Goal: Task Accomplishment & Management: Use online tool/utility

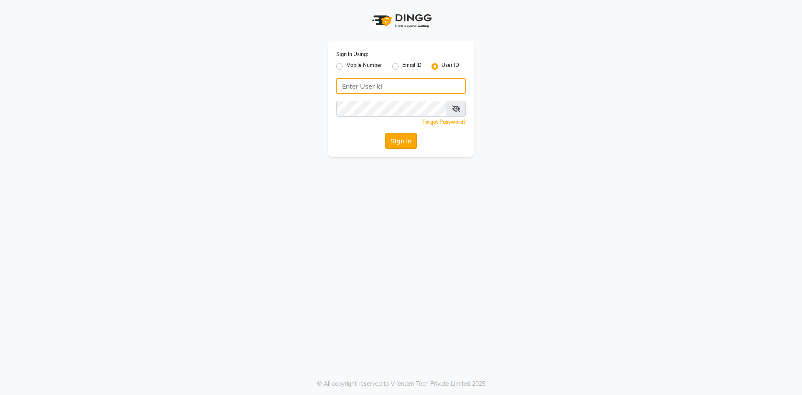
type input "Tony&guy"
click at [394, 144] on button "Sign In" at bounding box center [401, 141] width 32 height 16
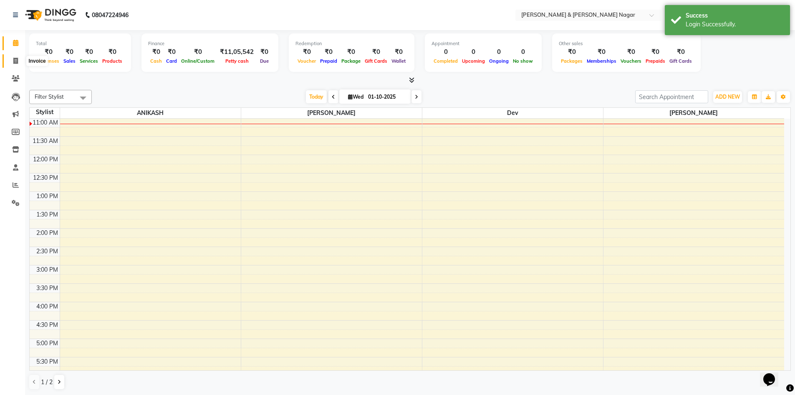
click at [17, 59] on icon at bounding box center [15, 61] width 5 height 6
select select "service"
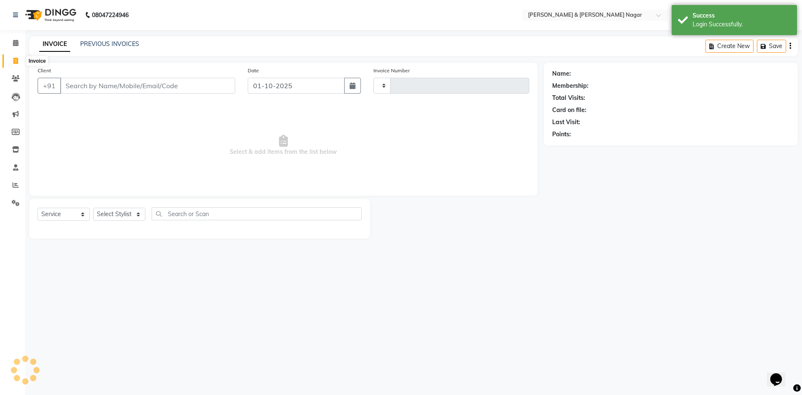
type input "0560"
select select "789"
select select "product"
